Goal: Communication & Community: Share content

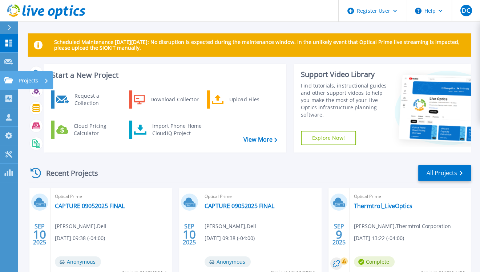
click at [8, 84] on link "Projects Projects" at bounding box center [9, 80] width 18 height 19
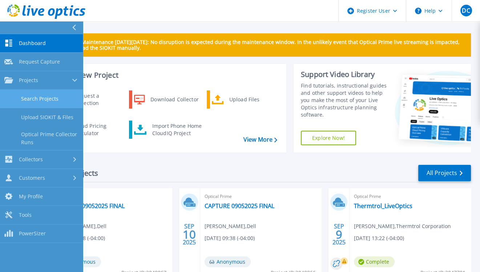
click at [46, 96] on link "Search Projects" at bounding box center [41, 99] width 83 height 19
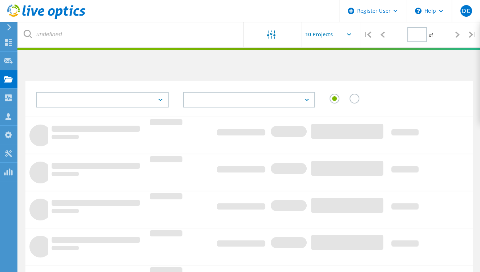
type input "1"
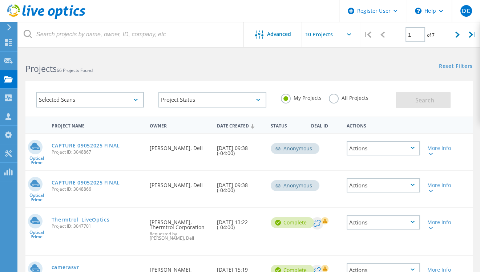
click at [345, 101] on div "All Projects" at bounding box center [349, 99] width 40 height 11
drag, startPoint x: 340, startPoint y: 101, endPoint x: 280, endPoint y: 104, distance: 60.0
click at [339, 101] on div "All Projects" at bounding box center [349, 99] width 40 height 11
click at [364, 100] on label "All Projects" at bounding box center [349, 97] width 40 height 7
click at [0, 0] on input "All Projects" at bounding box center [0, 0] width 0 height 0
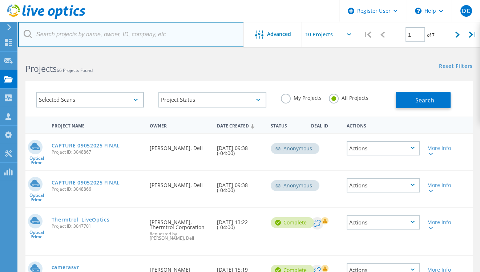
click at [189, 44] on input "text" at bounding box center [131, 34] width 226 height 25
paste input "James Penn <jpenn@thermtrol.com>"
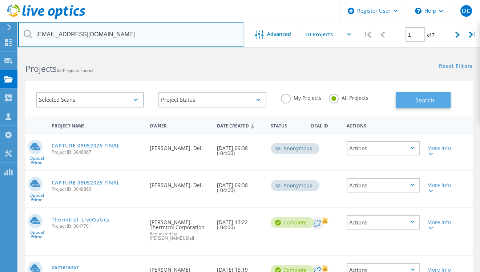
type input "jpenn@thermtrol.com"
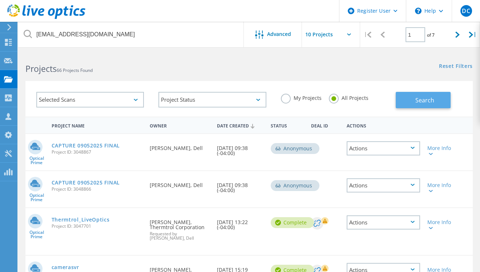
click at [411, 105] on button "Search" at bounding box center [423, 100] width 55 height 16
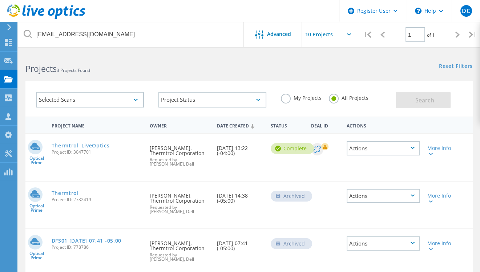
click at [78, 146] on link "Thermtrol_LiveOptics" at bounding box center [81, 145] width 58 height 5
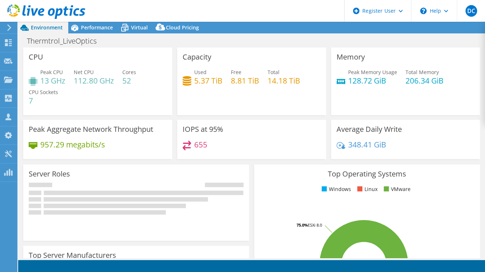
select select "USWest"
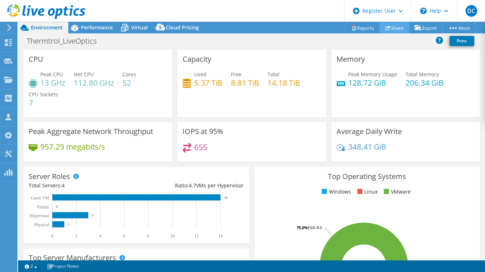
click at [400, 27] on link "Share" at bounding box center [395, 27] width 30 height 11
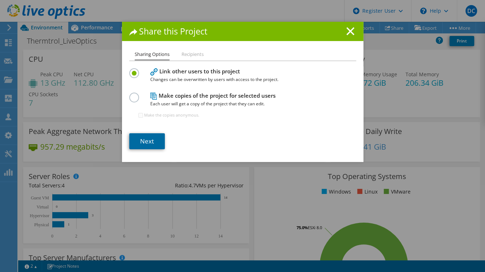
click at [151, 134] on link "Next" at bounding box center [147, 141] width 36 height 16
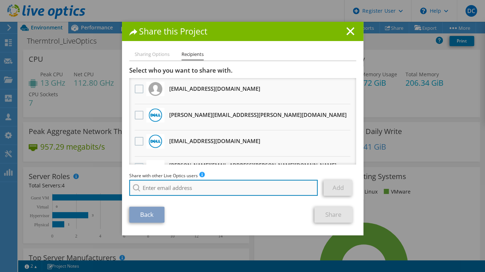
click at [195, 190] on input "search" at bounding box center [223, 188] width 189 height 16
type input "kaylee ma"
drag, startPoint x: 192, startPoint y: 190, endPoint x: 49, endPoint y: 186, distance: 142.8
click at [49, 186] on div "Share this Project Sharing Options Recipients Link other users to this project …" at bounding box center [242, 136] width 485 height 229
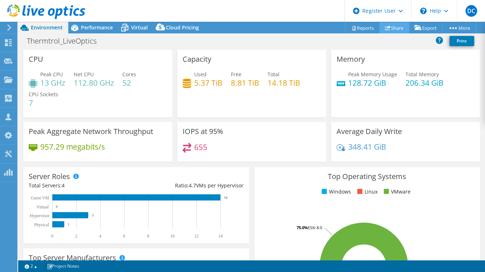
click at [392, 27] on link "Share" at bounding box center [395, 27] width 30 height 11
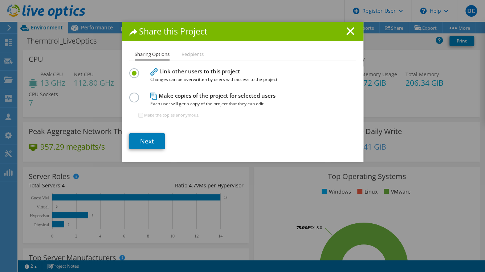
click at [147, 150] on div "Sharing Options Recipients Link other users to this project Changes can be over…" at bounding box center [243, 106] width 242 height 112
click at [149, 136] on link "Next" at bounding box center [147, 141] width 36 height 16
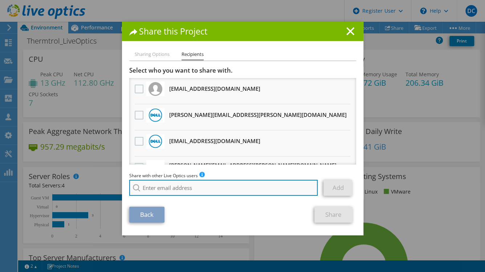
click at [180, 183] on input "search" at bounding box center [223, 188] width 189 height 16
paste input "Kaylee.Martinez@dell.com"
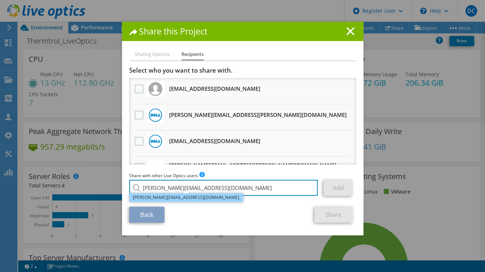
type input "Kaylee.Martinez@dell.com"
click at [183, 199] on li "Kaylee.Martinez@dell.com" at bounding box center [186, 197] width 114 height 9
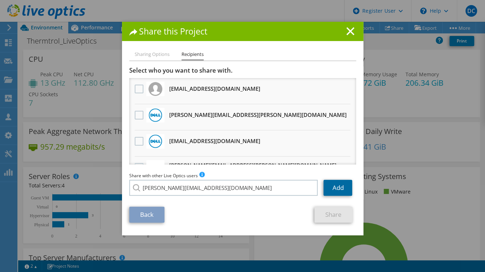
click at [336, 187] on link "Add" at bounding box center [338, 188] width 29 height 16
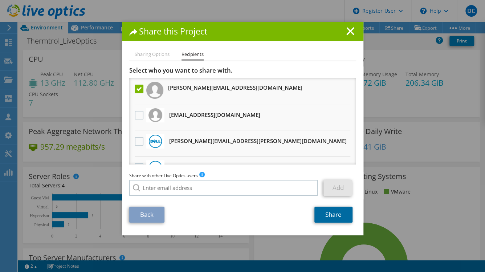
click at [327, 209] on link "Share" at bounding box center [334, 215] width 38 height 16
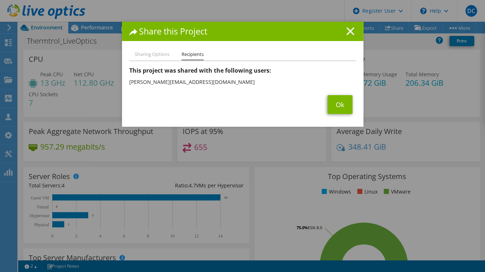
click at [349, 27] on icon at bounding box center [351, 31] width 8 height 8
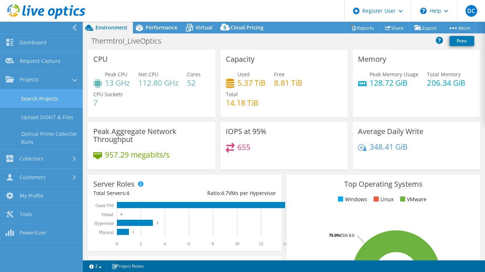
click at [45, 96] on link "Search Projects" at bounding box center [41, 98] width 83 height 19
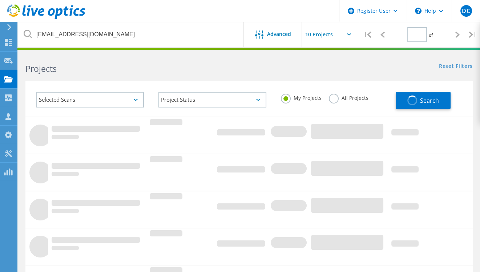
type input "1"
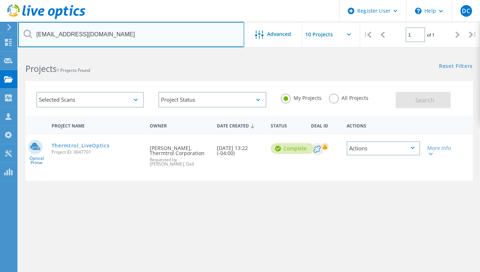
drag, startPoint x: 114, startPoint y: 31, endPoint x: 21, endPoint y: 32, distance: 93.0
click at [21, 32] on input "[EMAIL_ADDRESS][DOMAIN_NAME]" at bounding box center [131, 34] width 226 height 25
paste input "christopher.badenhop@henrycountyohio.gov"
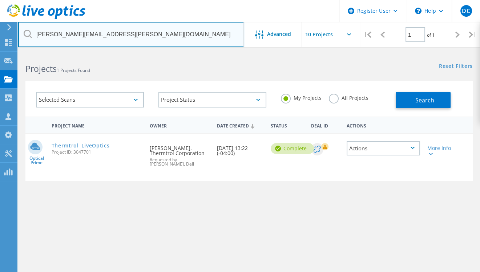
type input "christopher.badenhop@henrycountyohio.gov"
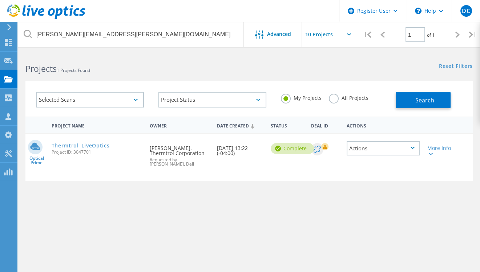
click at [354, 94] on label "All Projects" at bounding box center [349, 97] width 40 height 7
click at [0, 0] on input "All Projects" at bounding box center [0, 0] width 0 height 0
click at [417, 102] on span "Search" at bounding box center [424, 100] width 19 height 8
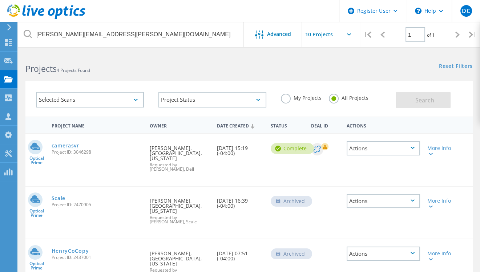
click at [75, 146] on link "camerasvr" at bounding box center [66, 145] width 28 height 5
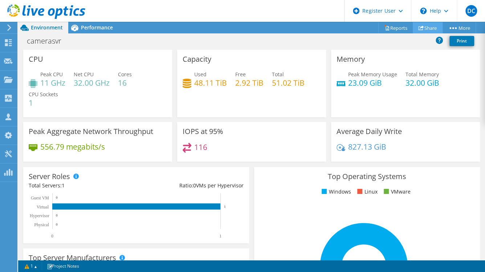
click at [427, 27] on link "Share" at bounding box center [428, 27] width 30 height 11
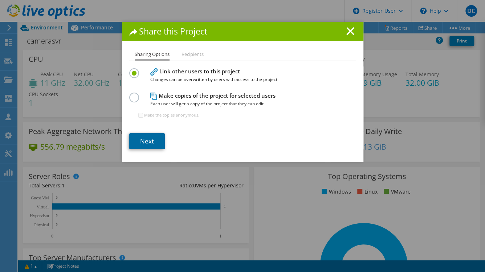
click at [131, 136] on link "Next" at bounding box center [147, 141] width 36 height 16
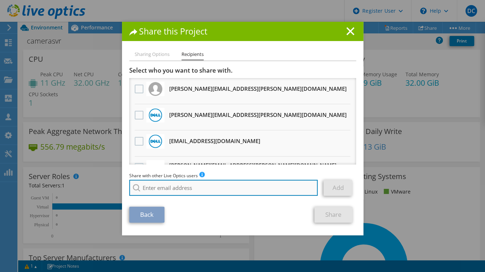
click at [176, 184] on input "search" at bounding box center [223, 188] width 189 height 16
click at [171, 186] on input "search" at bounding box center [223, 188] width 189 height 16
paste input "[PERSON_NAME][EMAIL_ADDRESS][DOMAIN_NAME]"
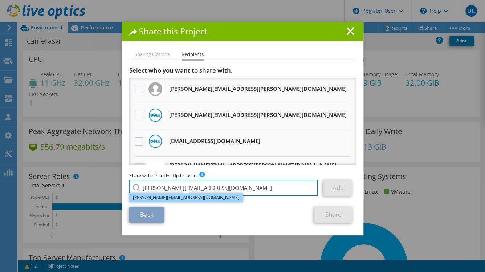
type input "[PERSON_NAME][EMAIL_ADDRESS][DOMAIN_NAME]"
click at [175, 198] on li "[PERSON_NAME][EMAIL_ADDRESS][DOMAIN_NAME]" at bounding box center [186, 197] width 114 height 9
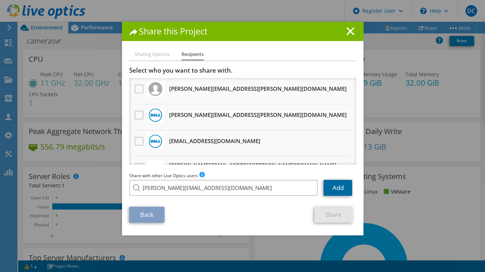
click at [328, 187] on link "Add" at bounding box center [338, 188] width 29 height 16
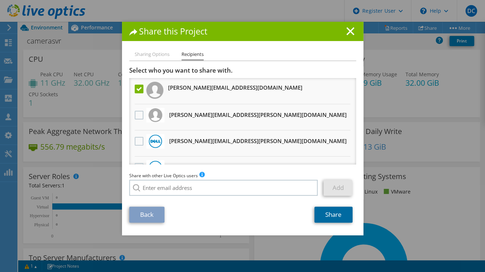
click at [324, 216] on link "Share" at bounding box center [334, 215] width 38 height 16
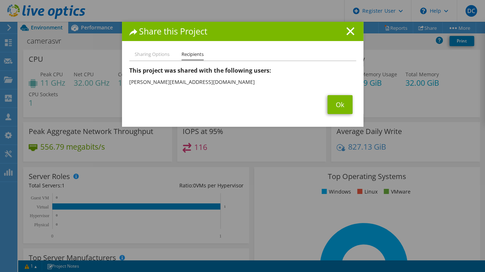
click at [347, 26] on div "Share this Project" at bounding box center [243, 31] width 242 height 19
click at [348, 28] on icon at bounding box center [351, 31] width 8 height 8
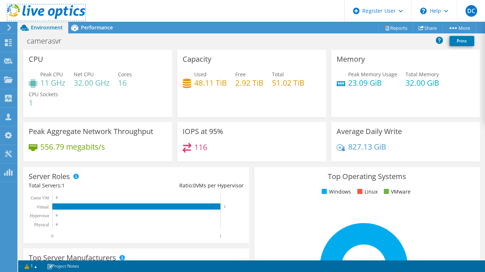
drag, startPoint x: 41, startPoint y: 20, endPoint x: 125, endPoint y: 5, distance: 85.2
click at [41, 20] on link at bounding box center [46, 18] width 78 height 6
